Goal: Information Seeking & Learning: Learn about a topic

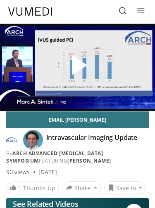
click at [124, 15] on icon at bounding box center [123, 11] width 8 height 8
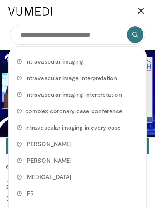
click at [103, 125] on span "intravascular imaging in every case" at bounding box center [72, 128] width 95 height 8
type input "**********"
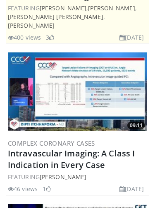
scroll to position [378, 0]
click at [93, 100] on img at bounding box center [77, 91] width 139 height 79
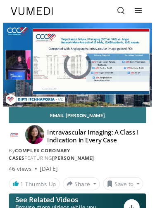
scroll to position [17, 0]
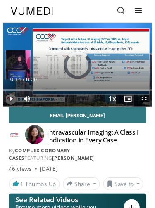
scroll to position [17, 0]
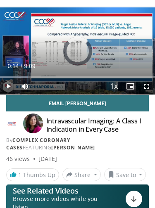
click at [119, 172] on button "Save to" at bounding box center [125, 174] width 42 height 13
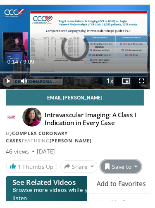
scroll to position [0, 0]
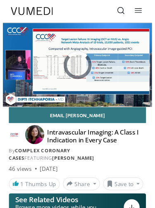
scroll to position [17, 0]
